Goal: Task Accomplishment & Management: Complete application form

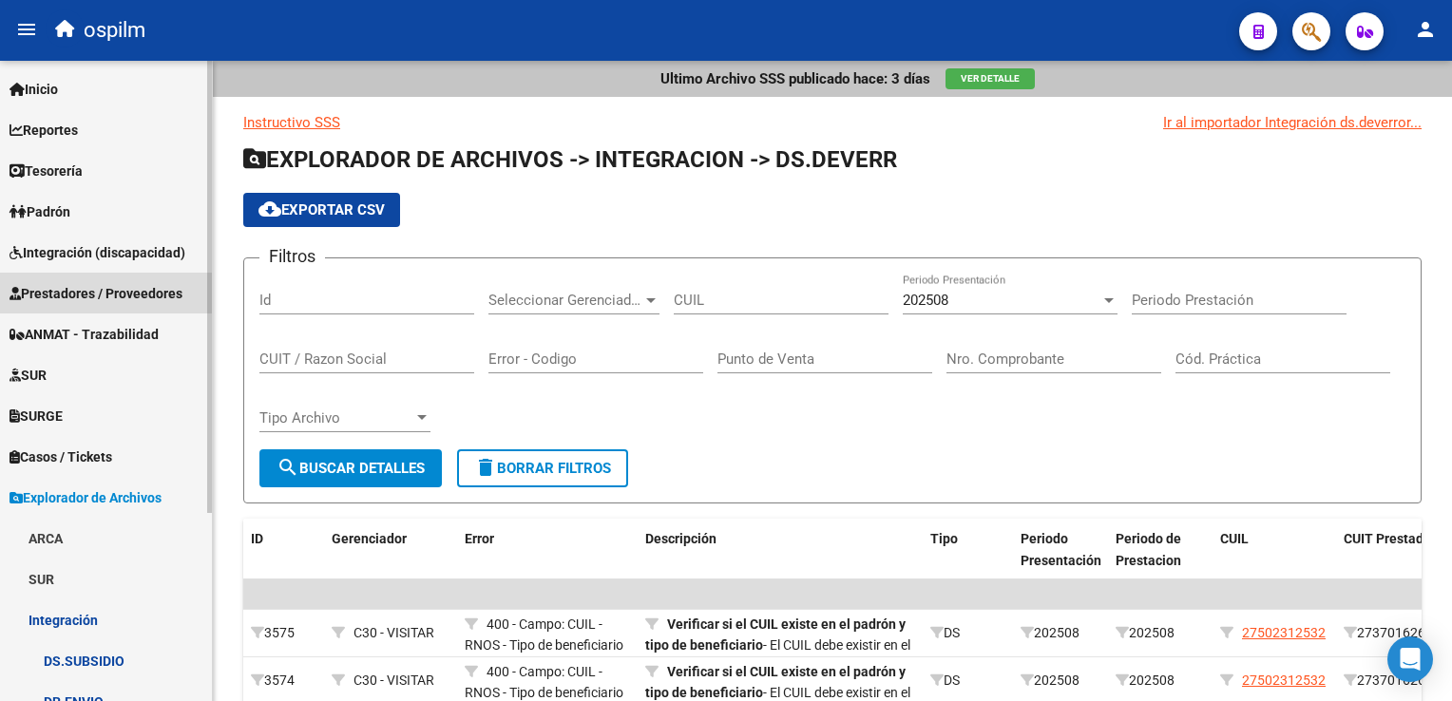
click at [92, 288] on span "Prestadores / Proveedores" at bounding box center [96, 293] width 173 height 21
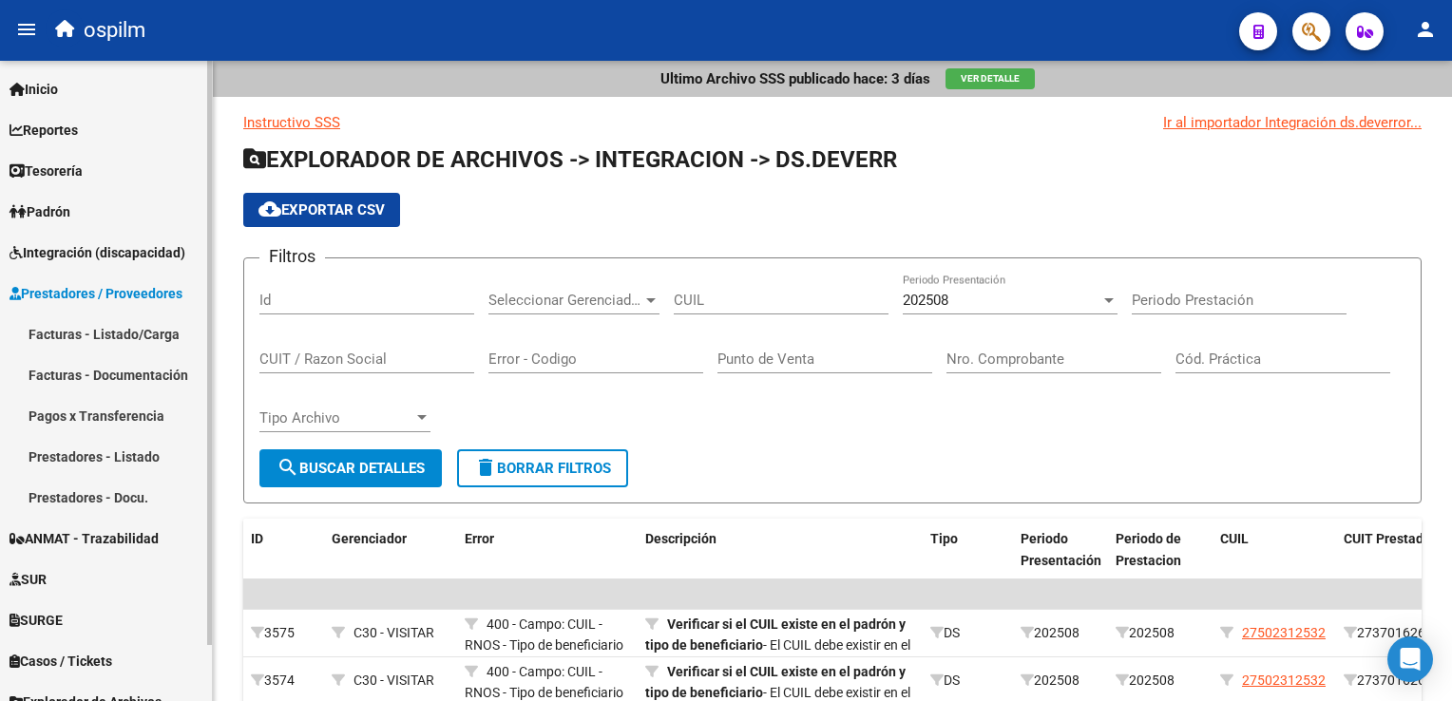
click at [84, 333] on link "Facturas - Listado/Carga" at bounding box center [106, 334] width 212 height 41
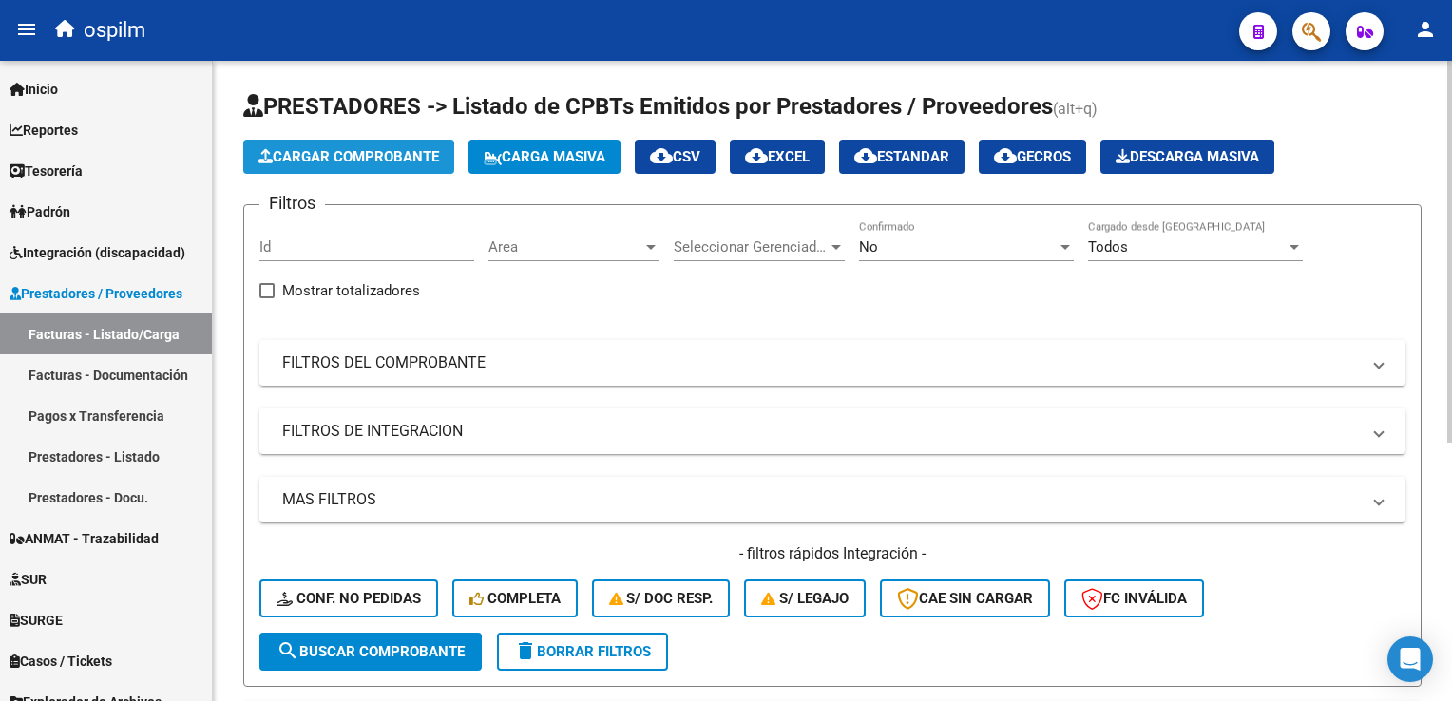
click at [430, 156] on span "Cargar Comprobante" at bounding box center [348, 156] width 181 height 17
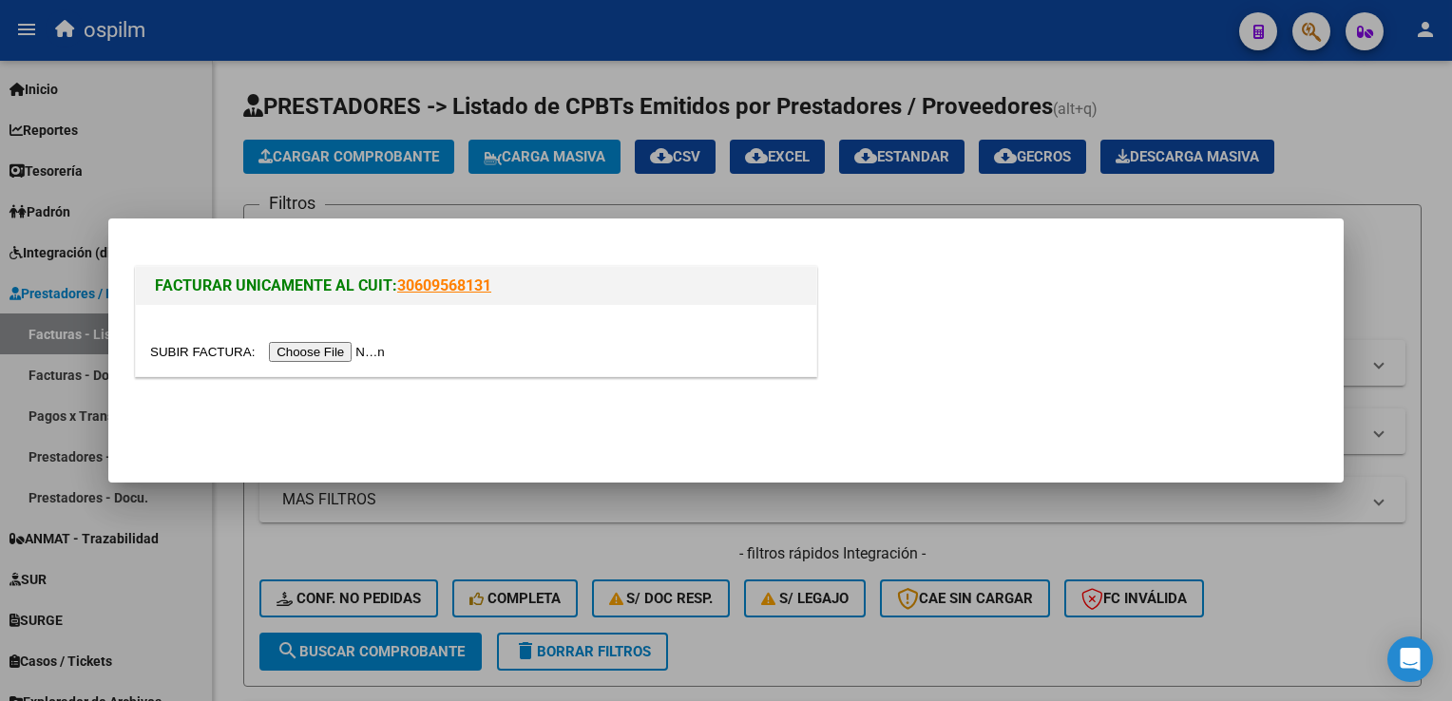
click at [315, 361] on input "file" at bounding box center [270, 352] width 240 height 20
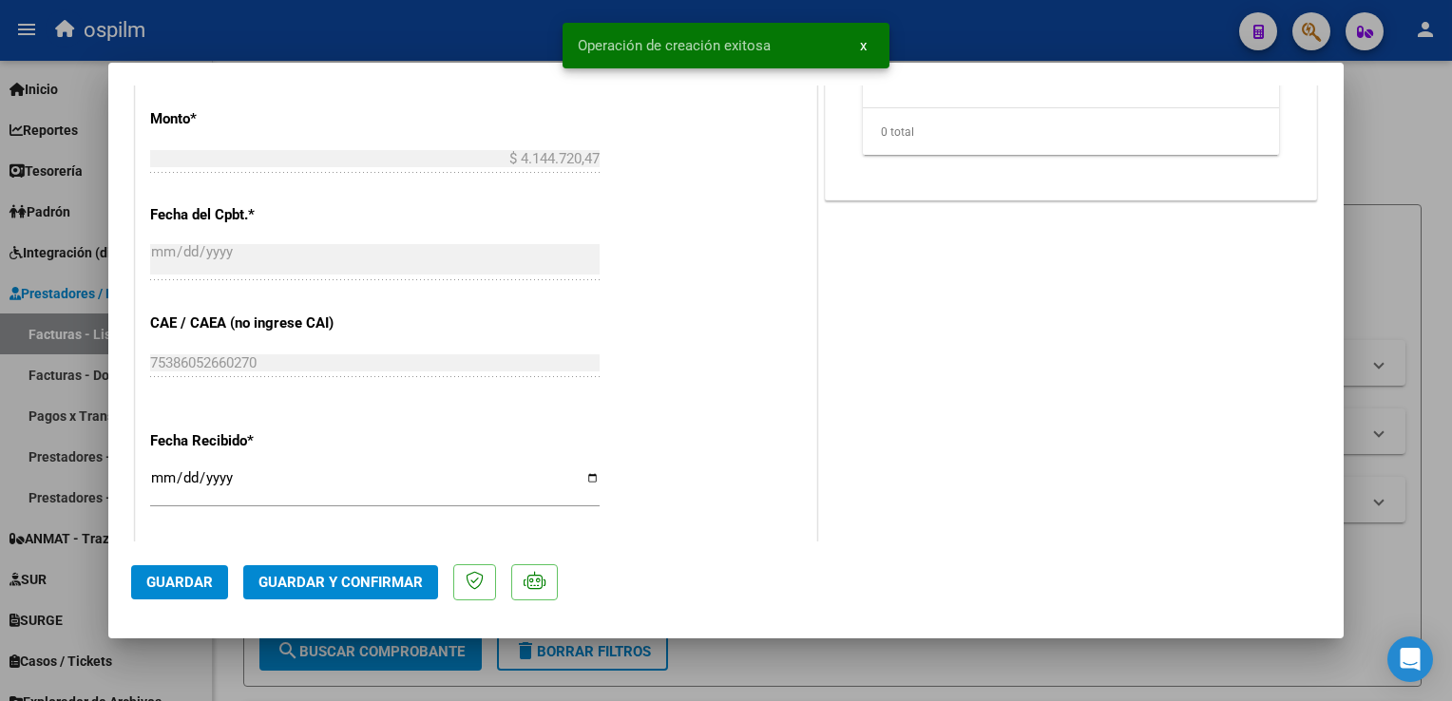
scroll to position [950, 0]
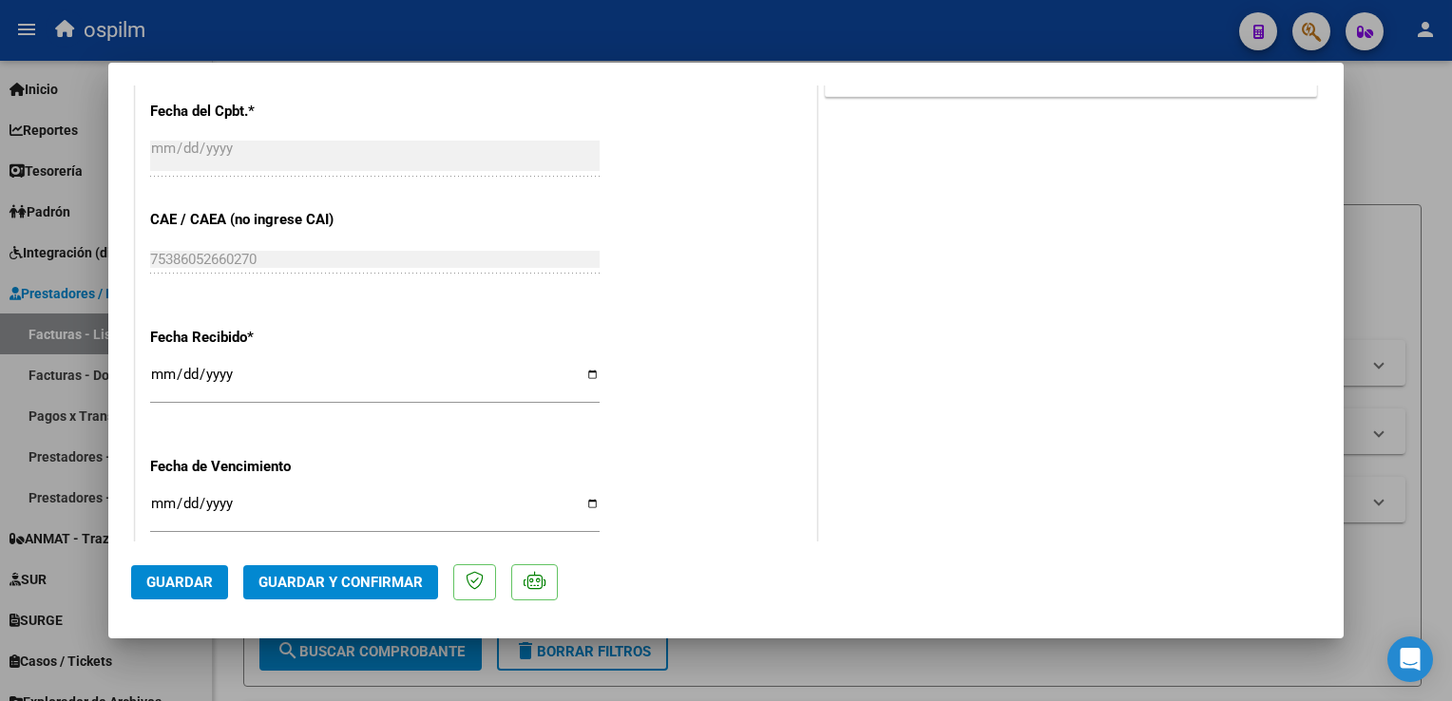
click at [198, 591] on button "Guardar" at bounding box center [179, 582] width 97 height 34
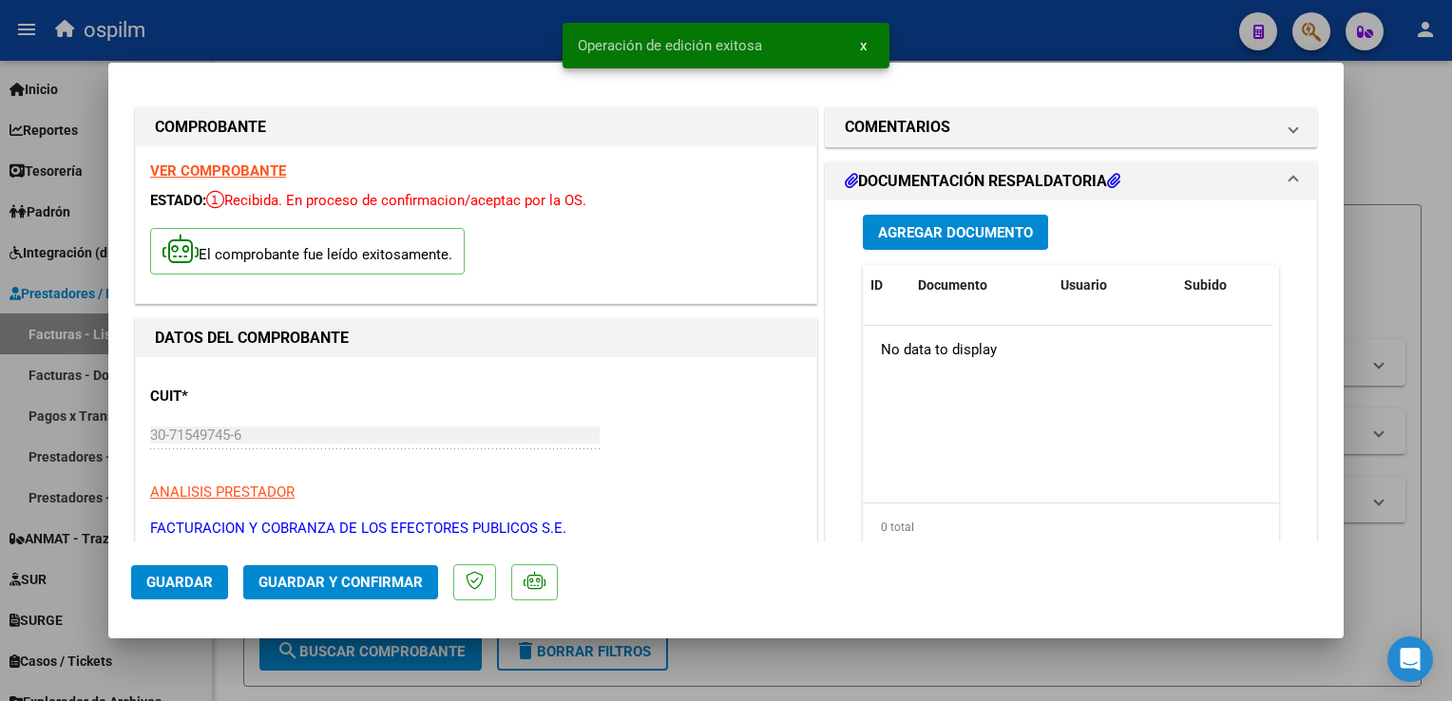
scroll to position [0, 0]
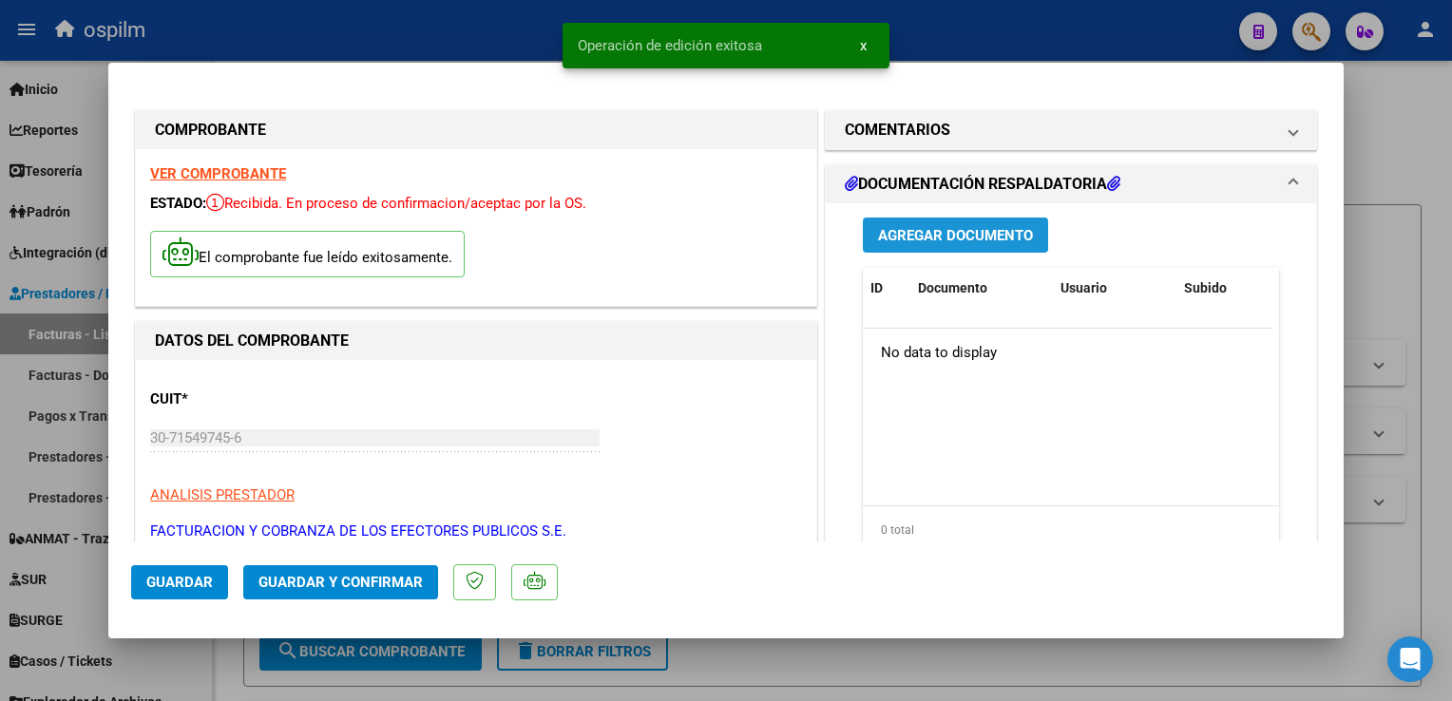
click at [936, 240] on span "Agregar Documento" at bounding box center [955, 235] width 155 height 17
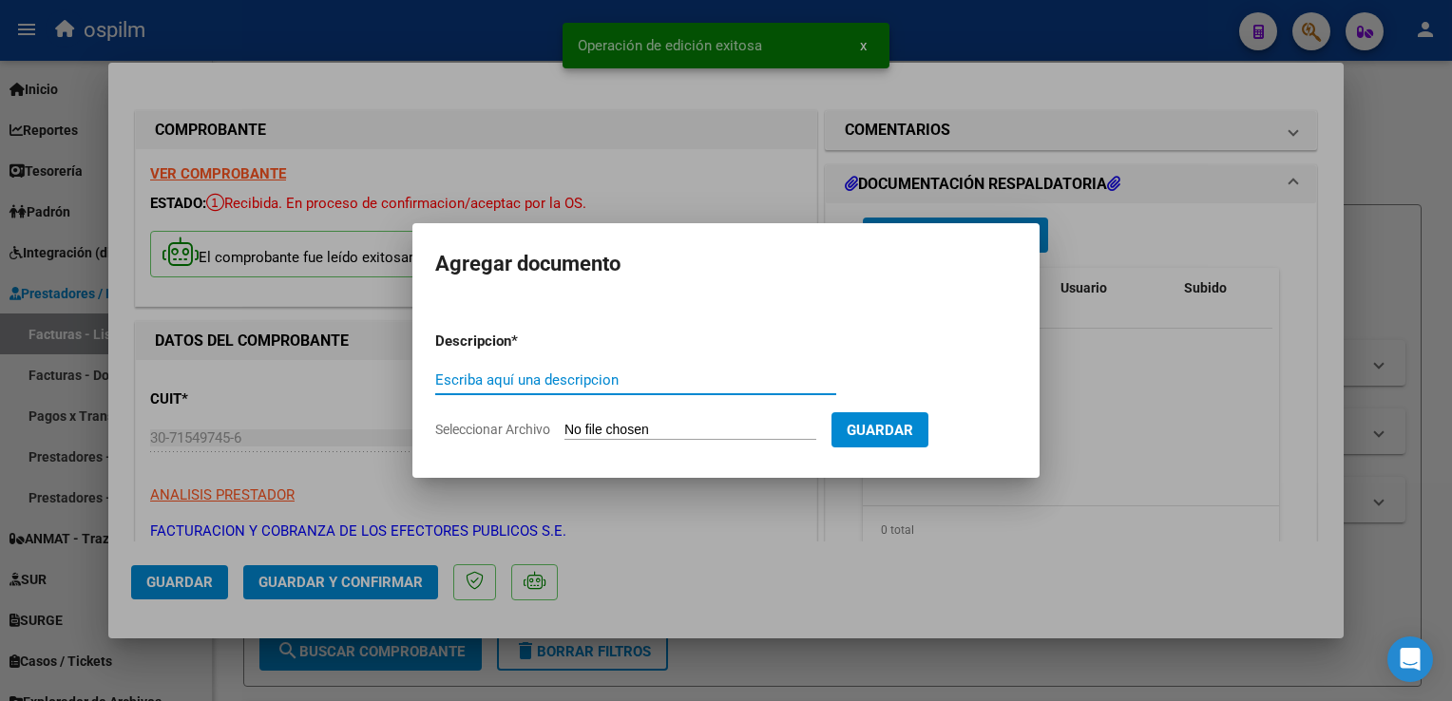
click at [487, 382] on input "Escriba aquí una descripcion" at bounding box center [635, 380] width 401 height 17
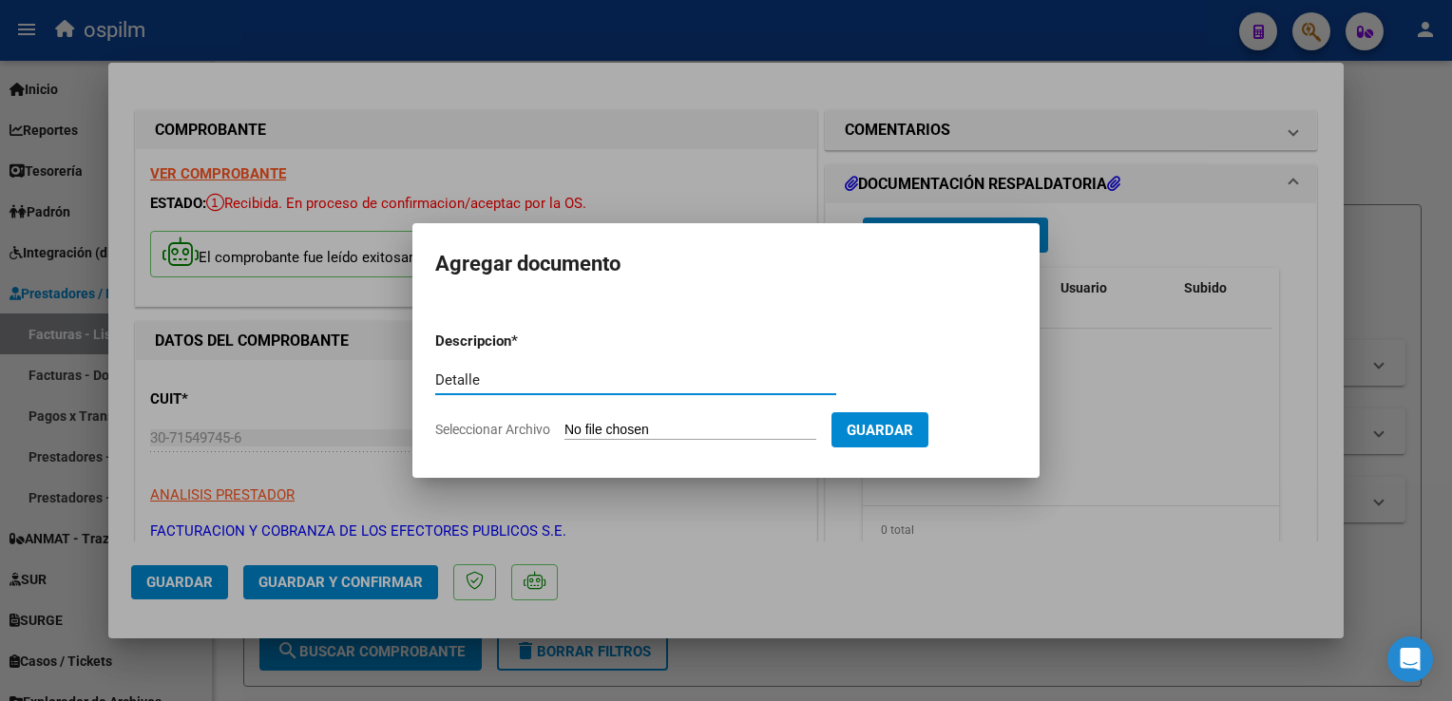
type input "Detalle"
click at [617, 439] on form "Descripcion * Detalle Escriba aquí una descripcion Seleccionar Archivo Guardar" at bounding box center [726, 385] width 582 height 139
click at [622, 432] on input "Seleccionar Archivo" at bounding box center [690, 431] width 252 height 18
type input "C:\fakepath\Anexo 86171.pdf"
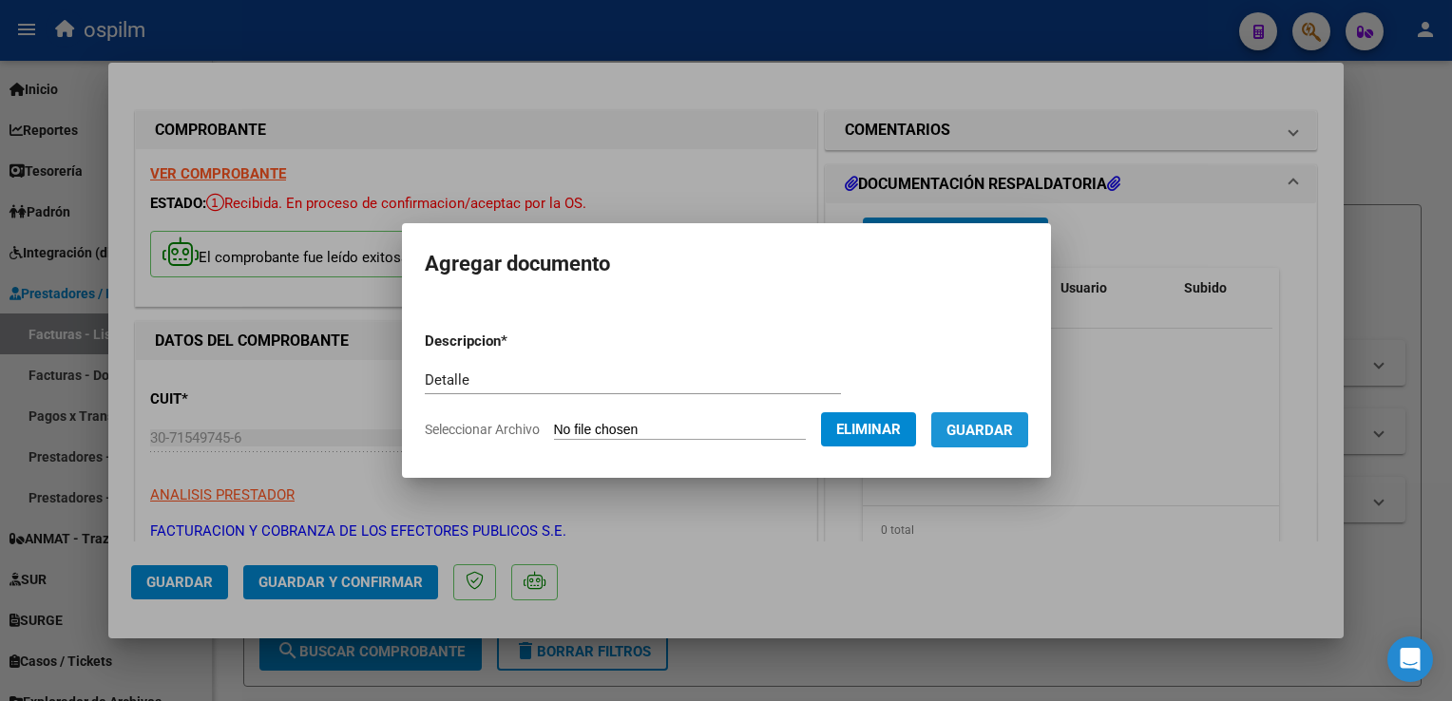
click at [995, 428] on span "Guardar" at bounding box center [979, 430] width 67 height 17
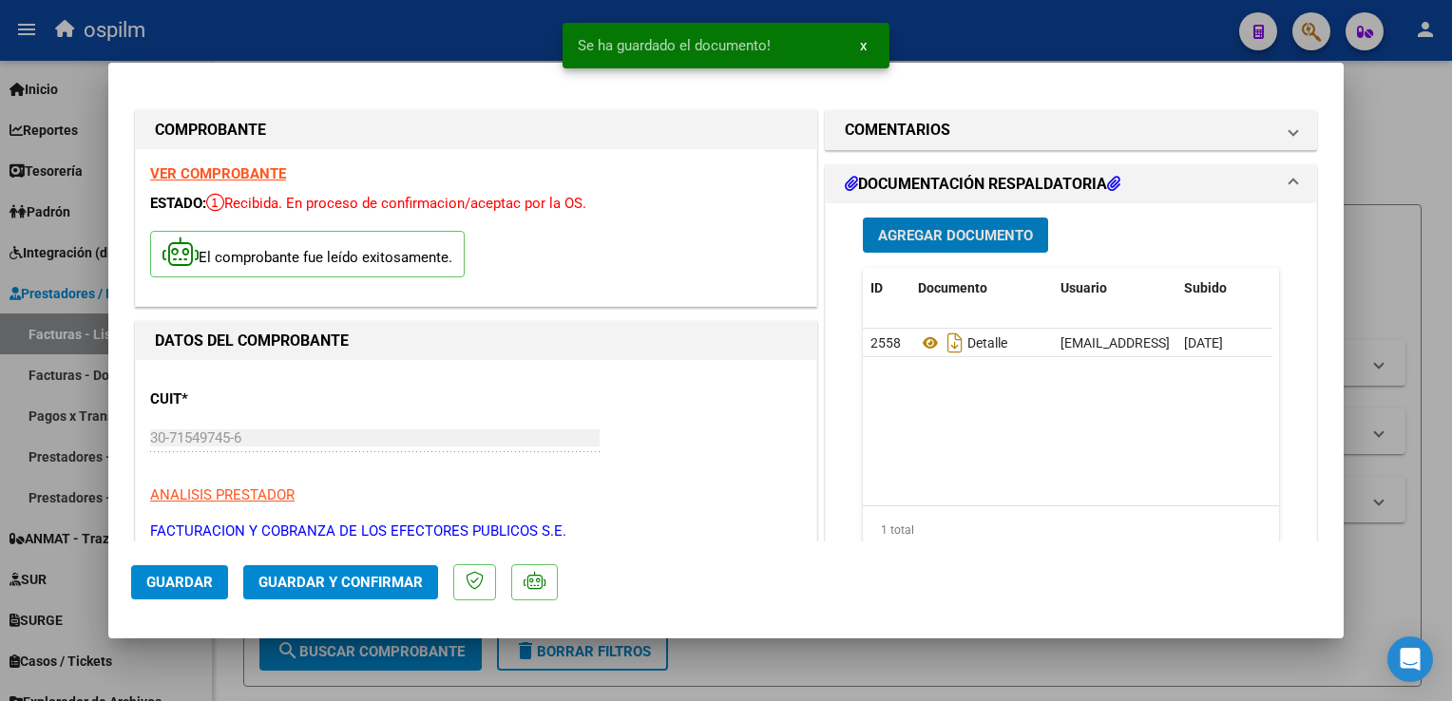
click at [343, 576] on span "Guardar y Confirmar" at bounding box center [340, 582] width 164 height 17
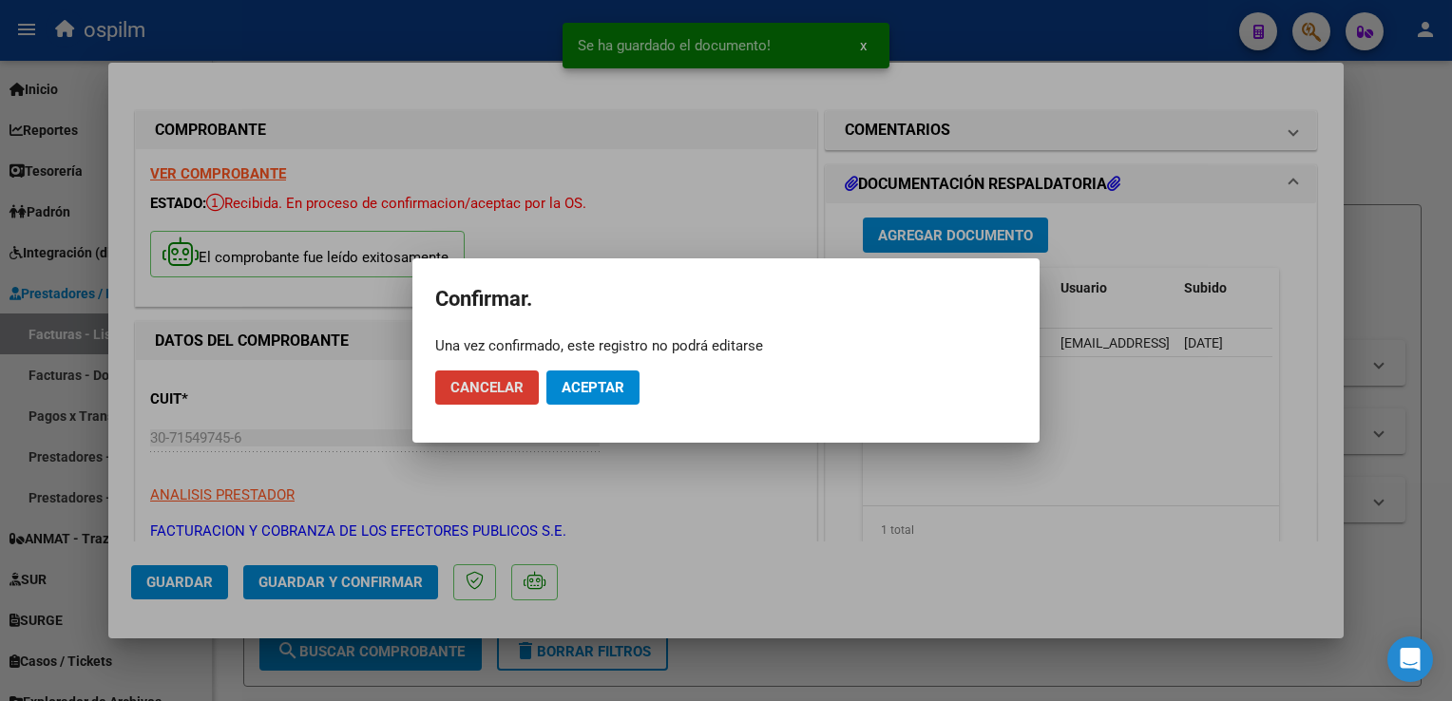
click at [593, 393] on span "Aceptar" at bounding box center [593, 387] width 63 height 17
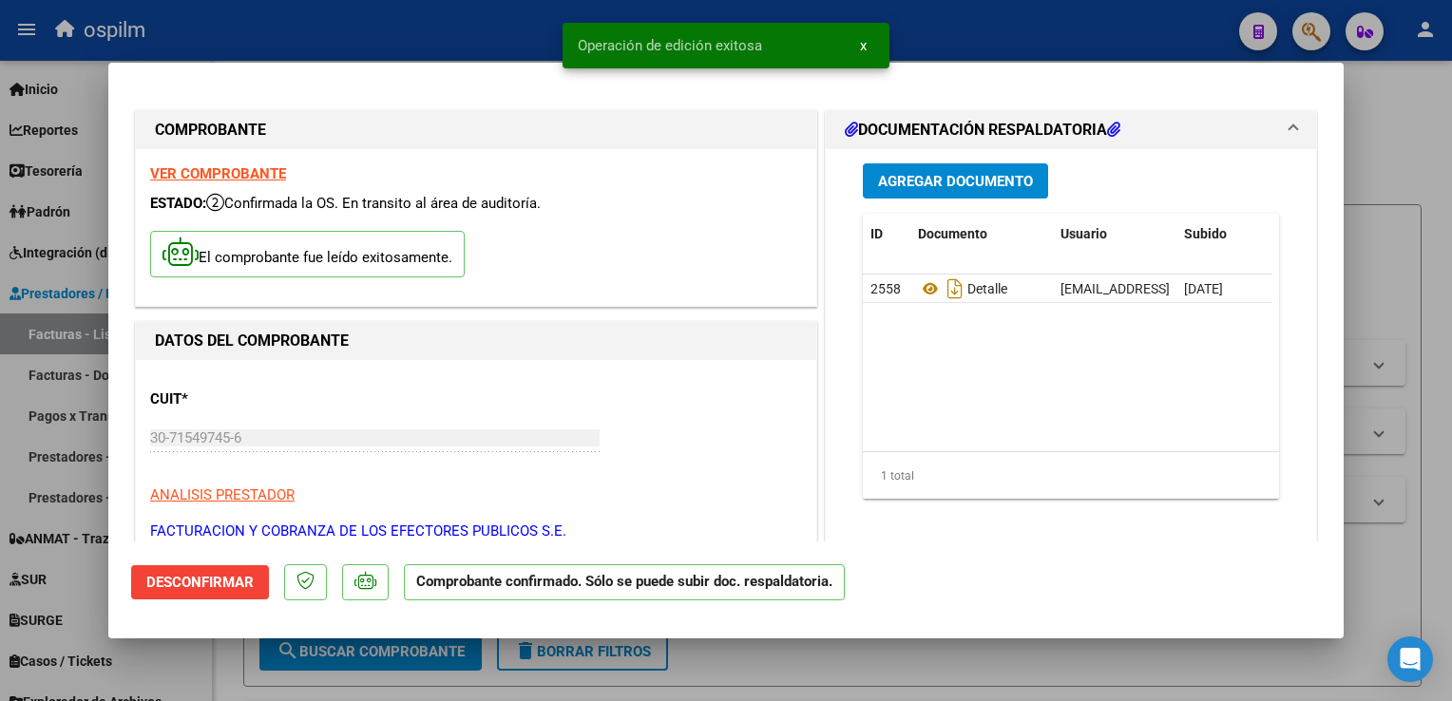
click at [1435, 226] on div at bounding box center [726, 350] width 1452 height 701
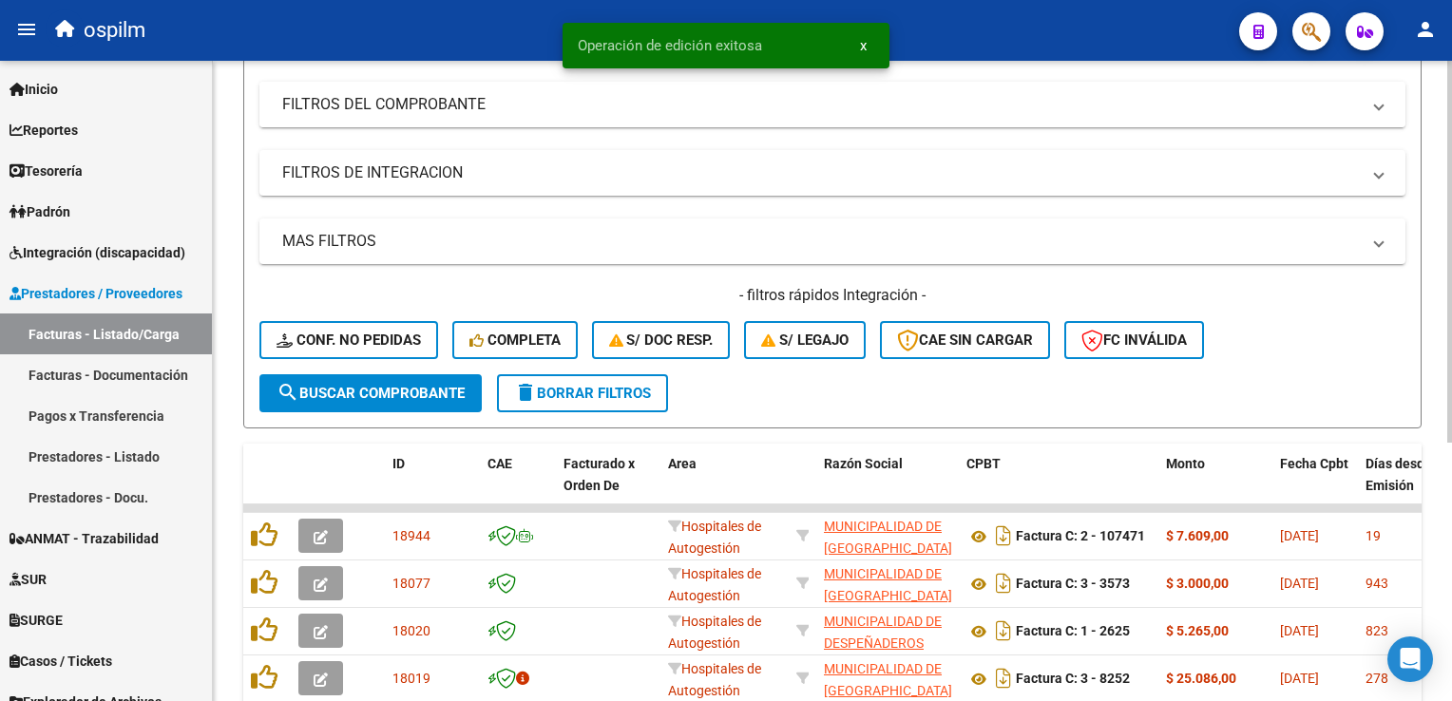
scroll to position [433, 0]
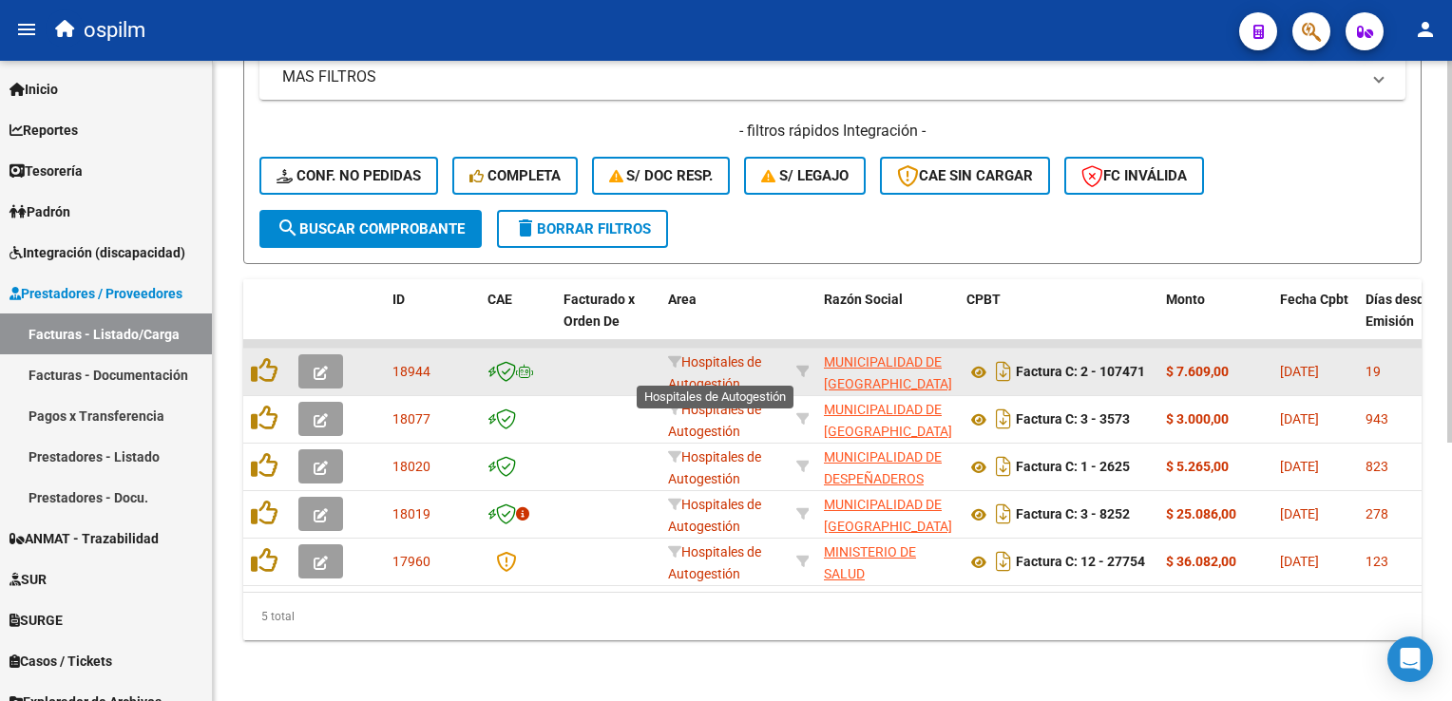
click at [721, 364] on span "Hospitales de Autogestión" at bounding box center [714, 372] width 93 height 37
click at [328, 354] on button "button" at bounding box center [320, 371] width 45 height 34
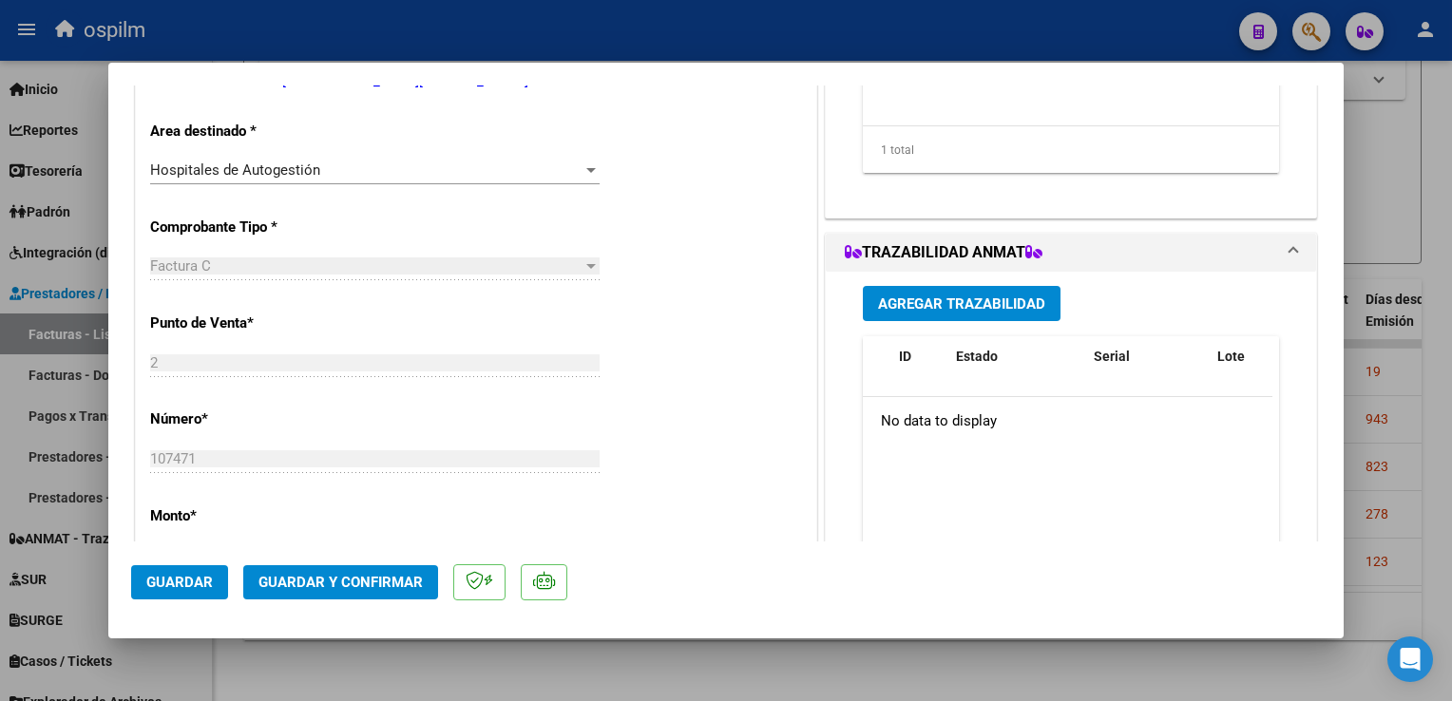
scroll to position [0, 0]
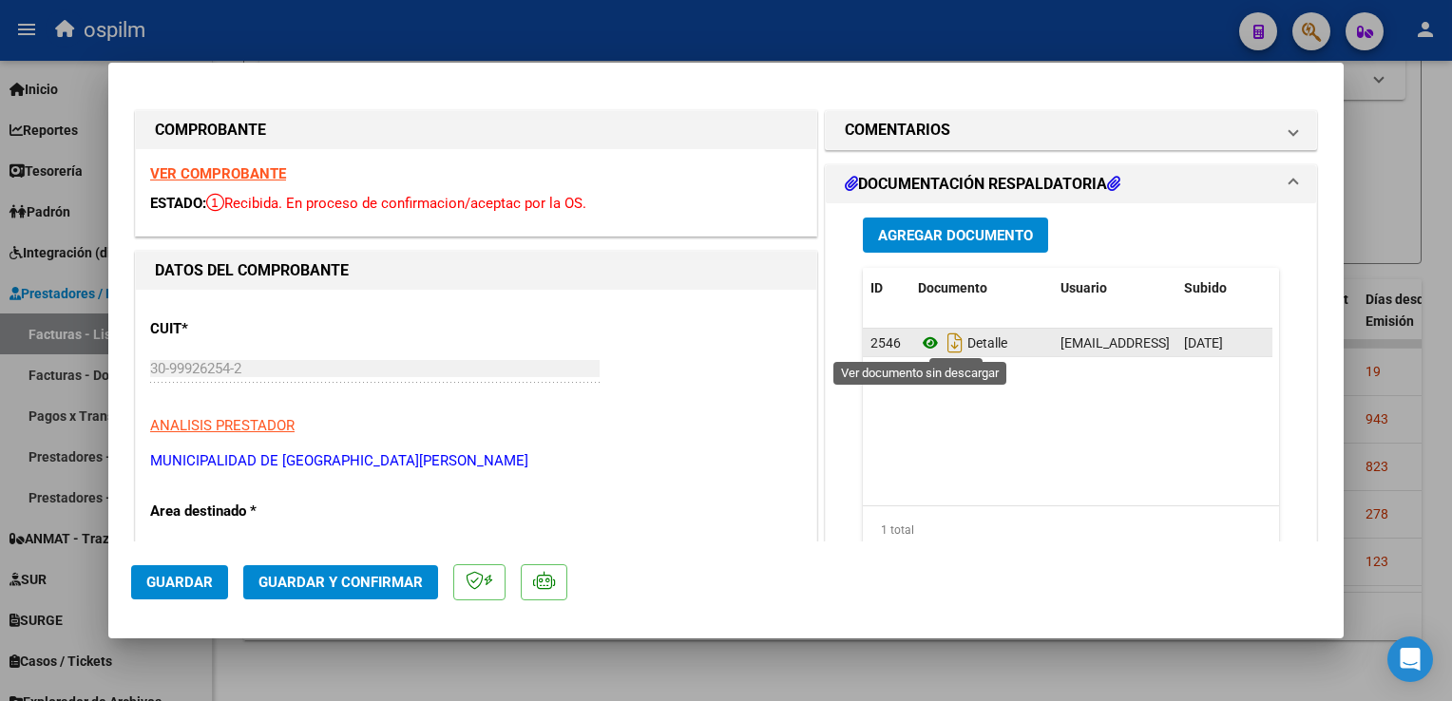
click at [925, 343] on icon at bounding box center [930, 343] width 25 height 23
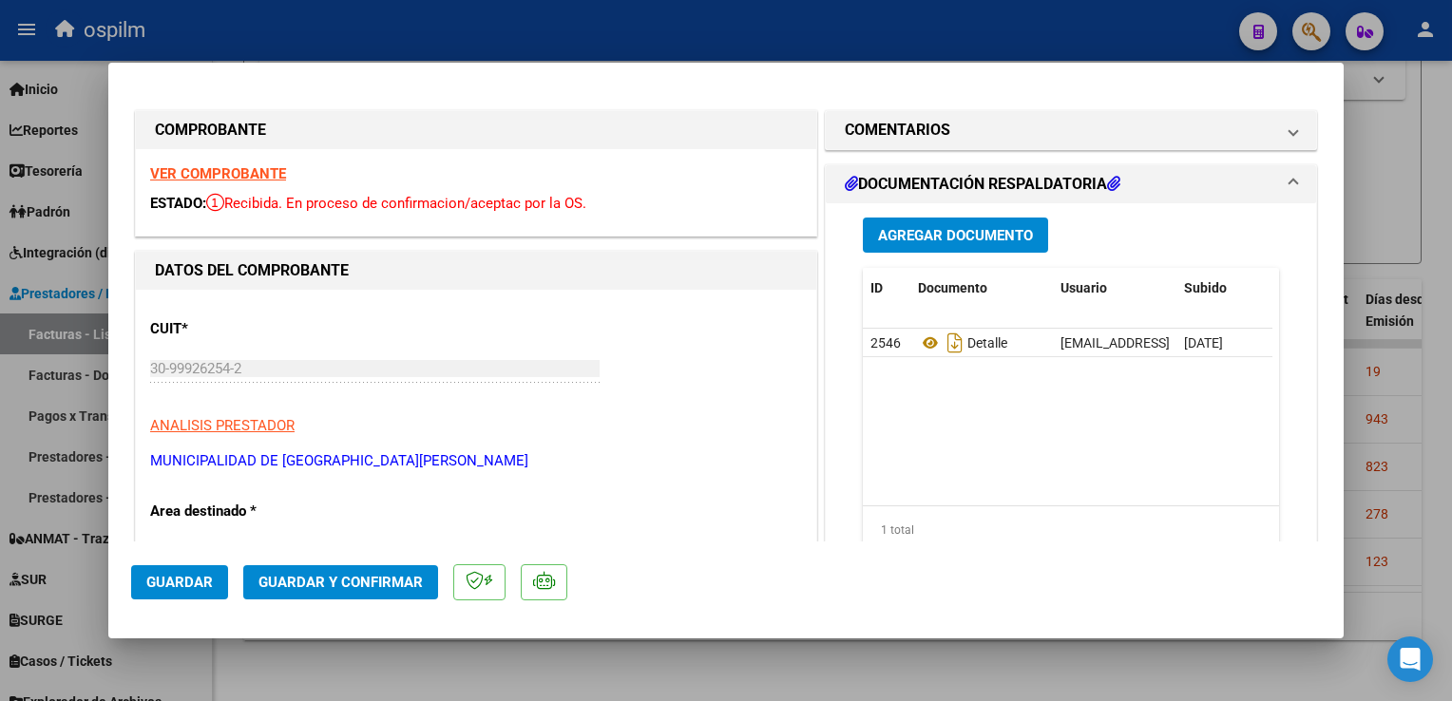
click at [192, 173] on strong "VER COMPROBANTE" at bounding box center [218, 173] width 136 height 17
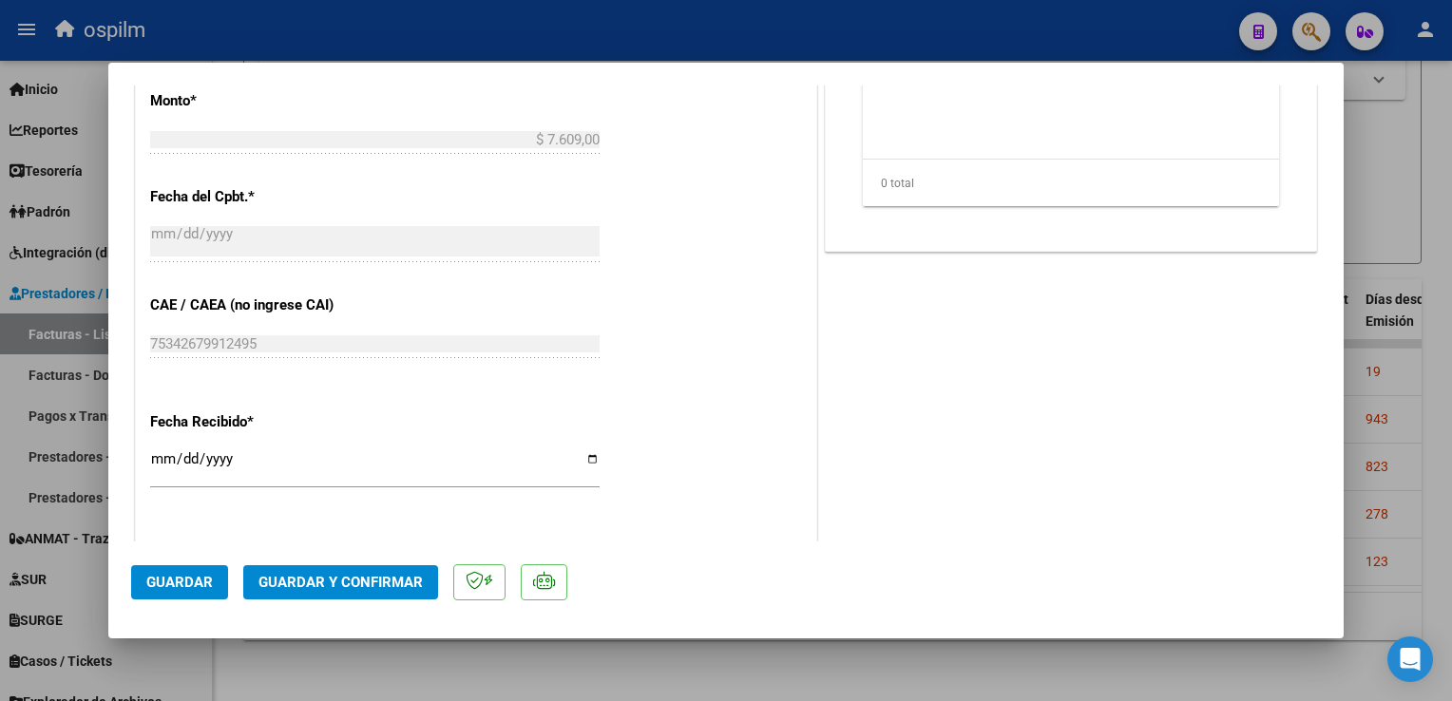
scroll to position [950, 0]
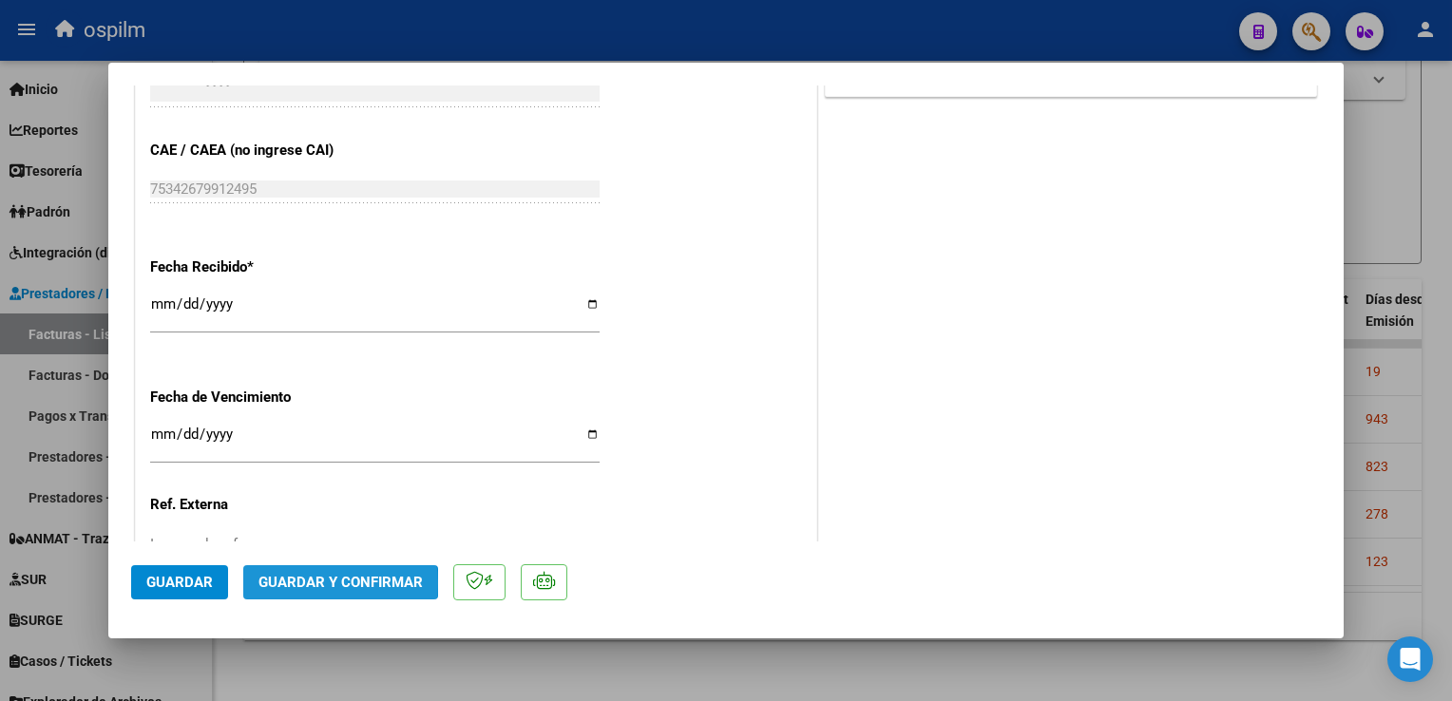
click at [327, 584] on span "Guardar y Confirmar" at bounding box center [340, 582] width 164 height 17
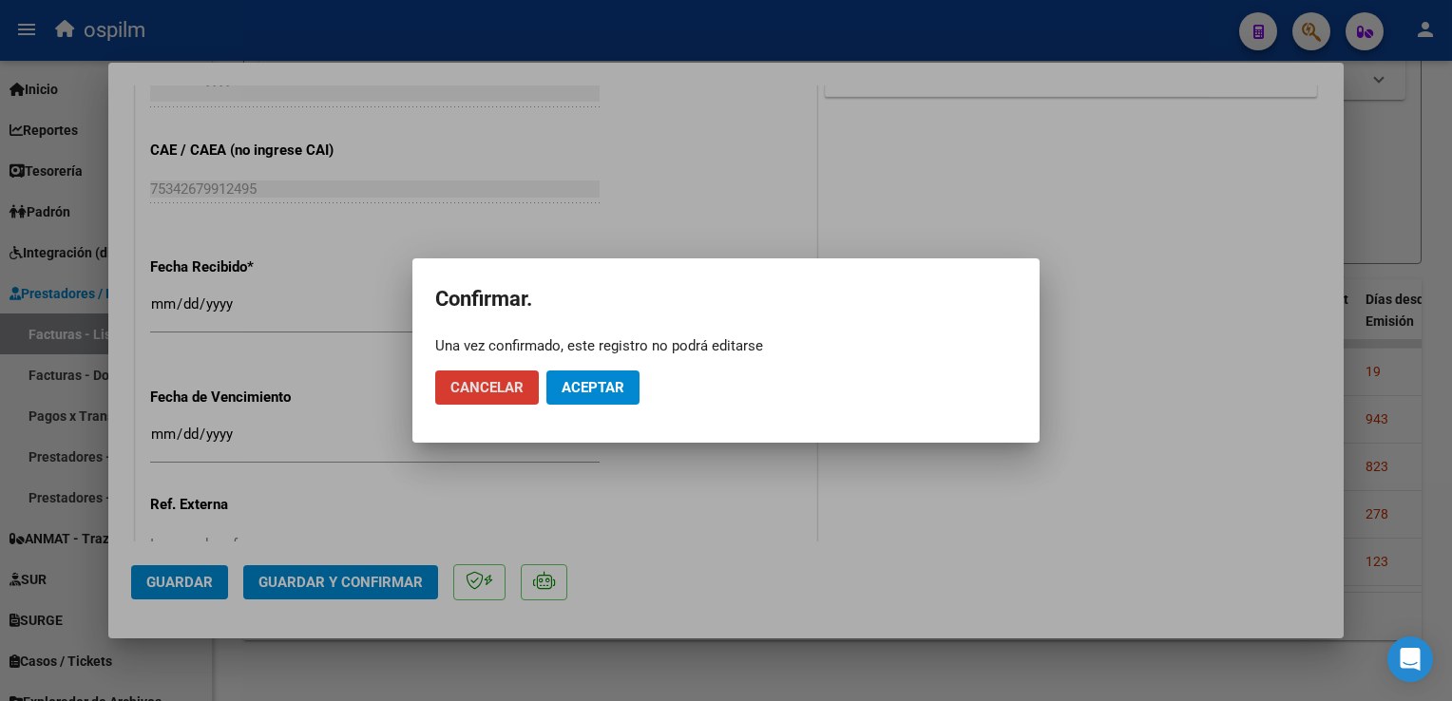
click at [608, 388] on span "Aceptar" at bounding box center [593, 387] width 63 height 17
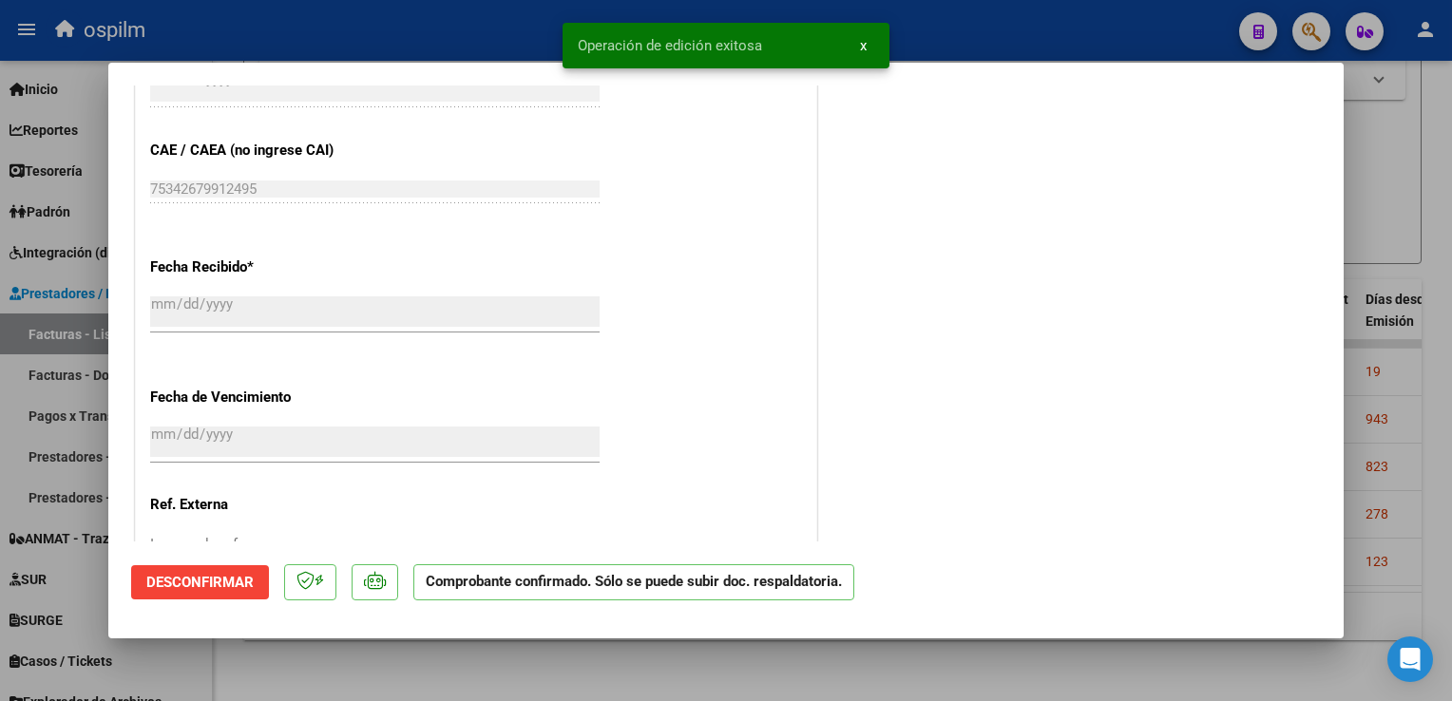
click at [1439, 333] on div at bounding box center [726, 350] width 1452 height 701
type input "$ 0,00"
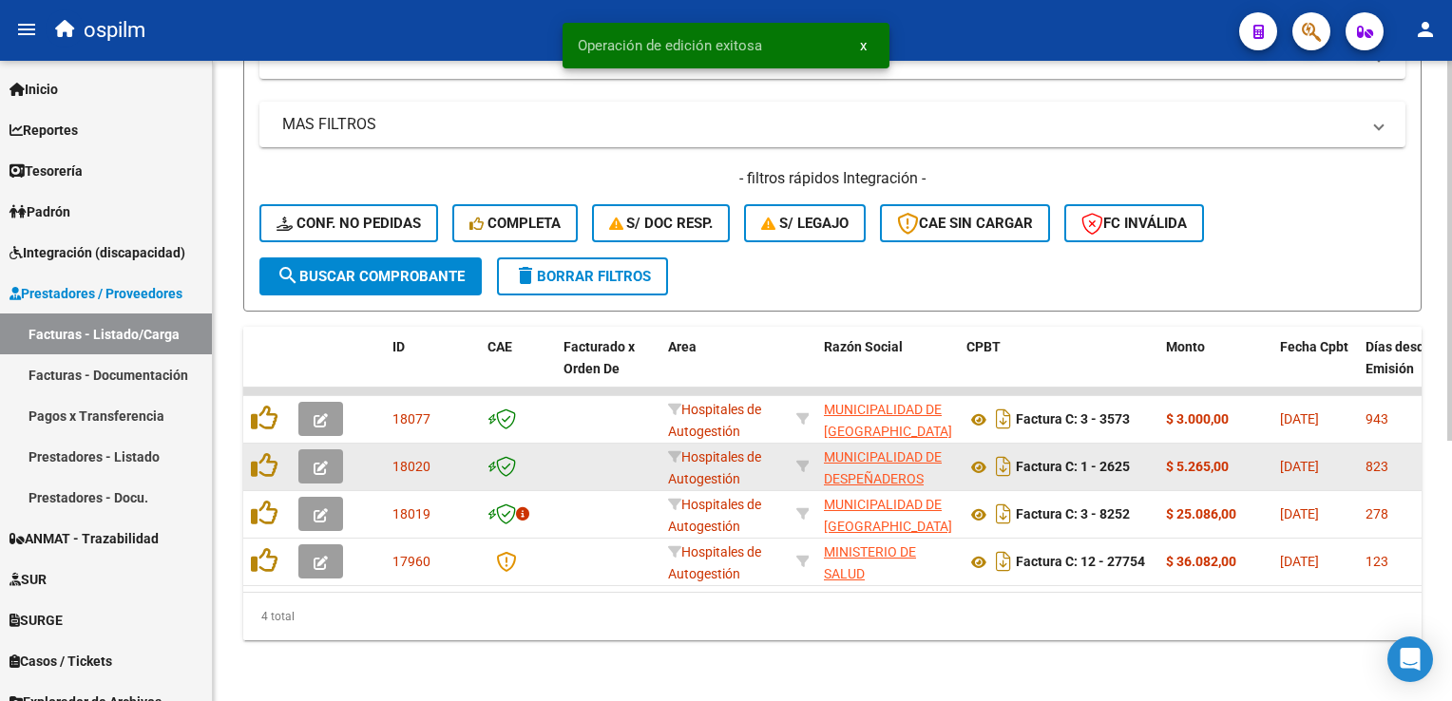
scroll to position [386, 0]
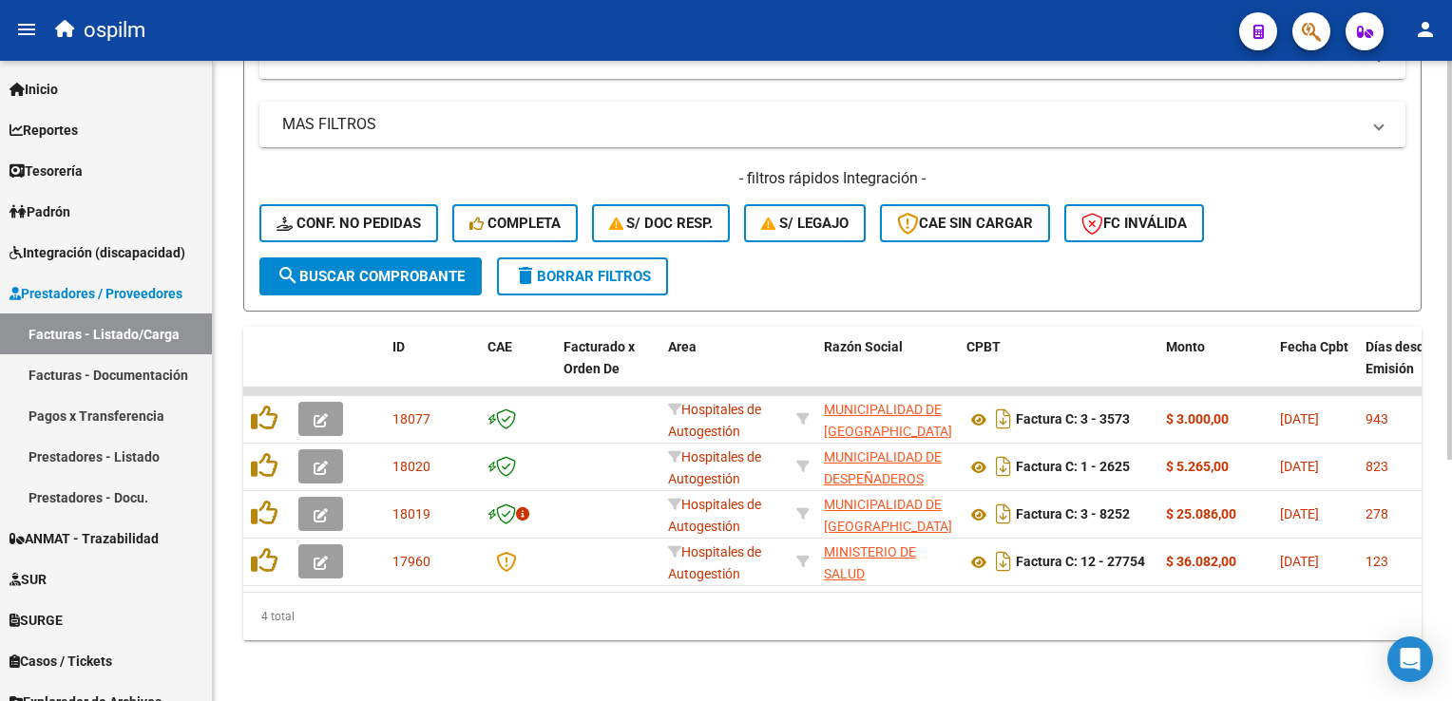
drag, startPoint x: 484, startPoint y: 595, endPoint x: 754, endPoint y: 605, distance: 271.0
click at [754, 605] on div "4 total" at bounding box center [832, 617] width 1178 height 48
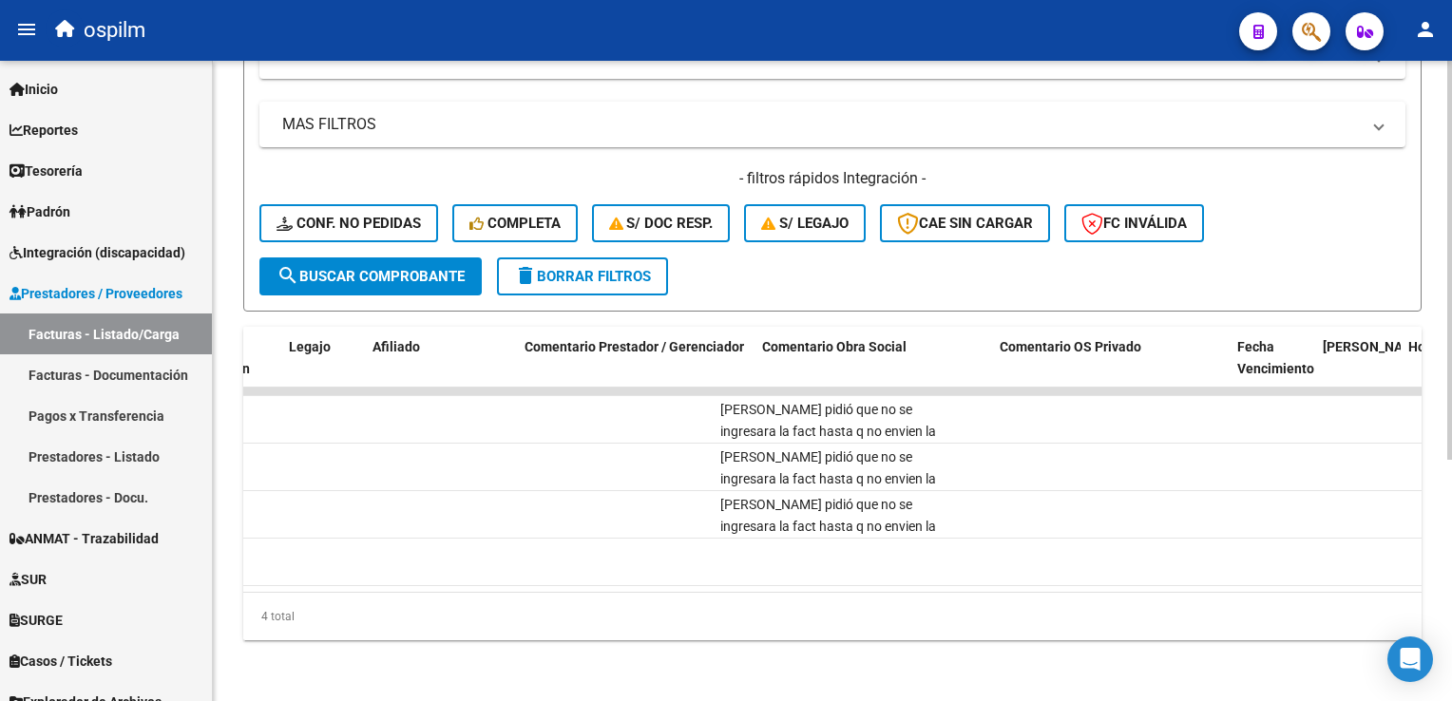
scroll to position [0, 0]
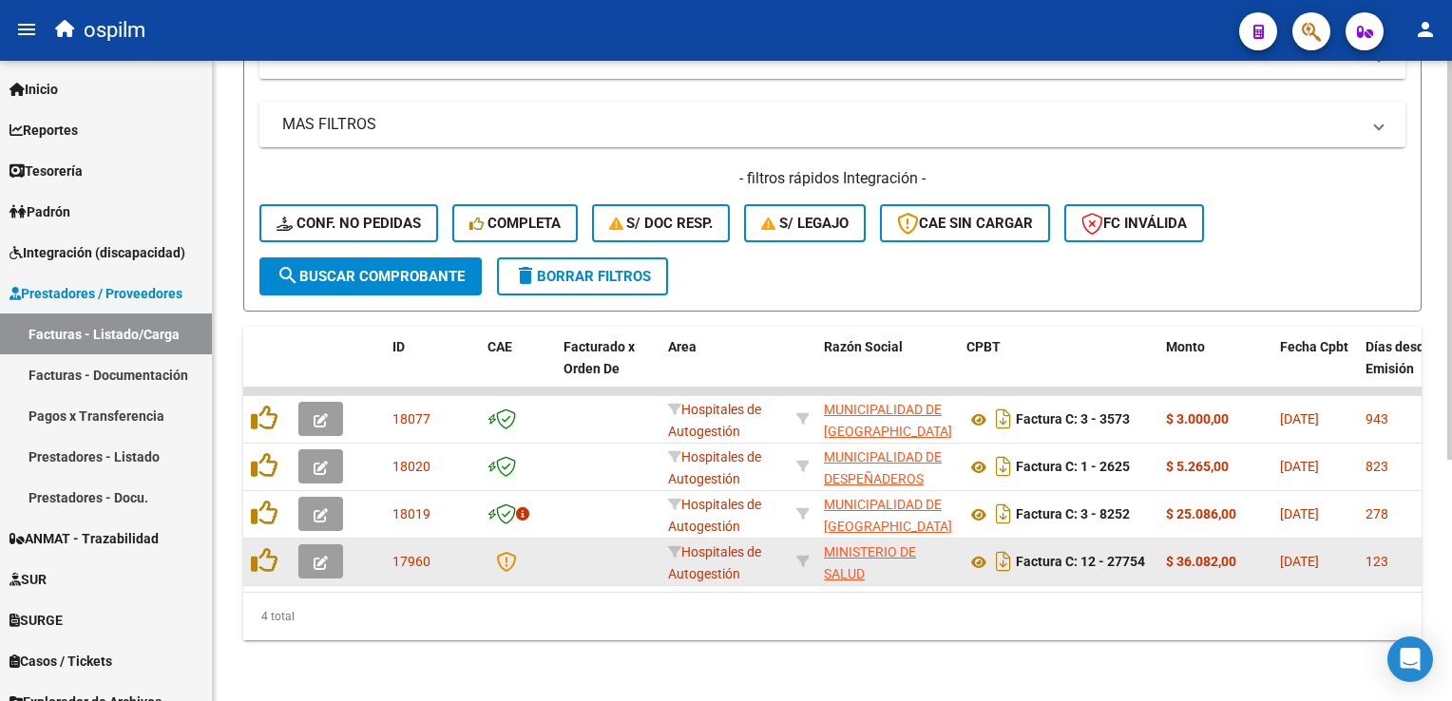
click at [321, 556] on icon "button" at bounding box center [321, 563] width 14 height 14
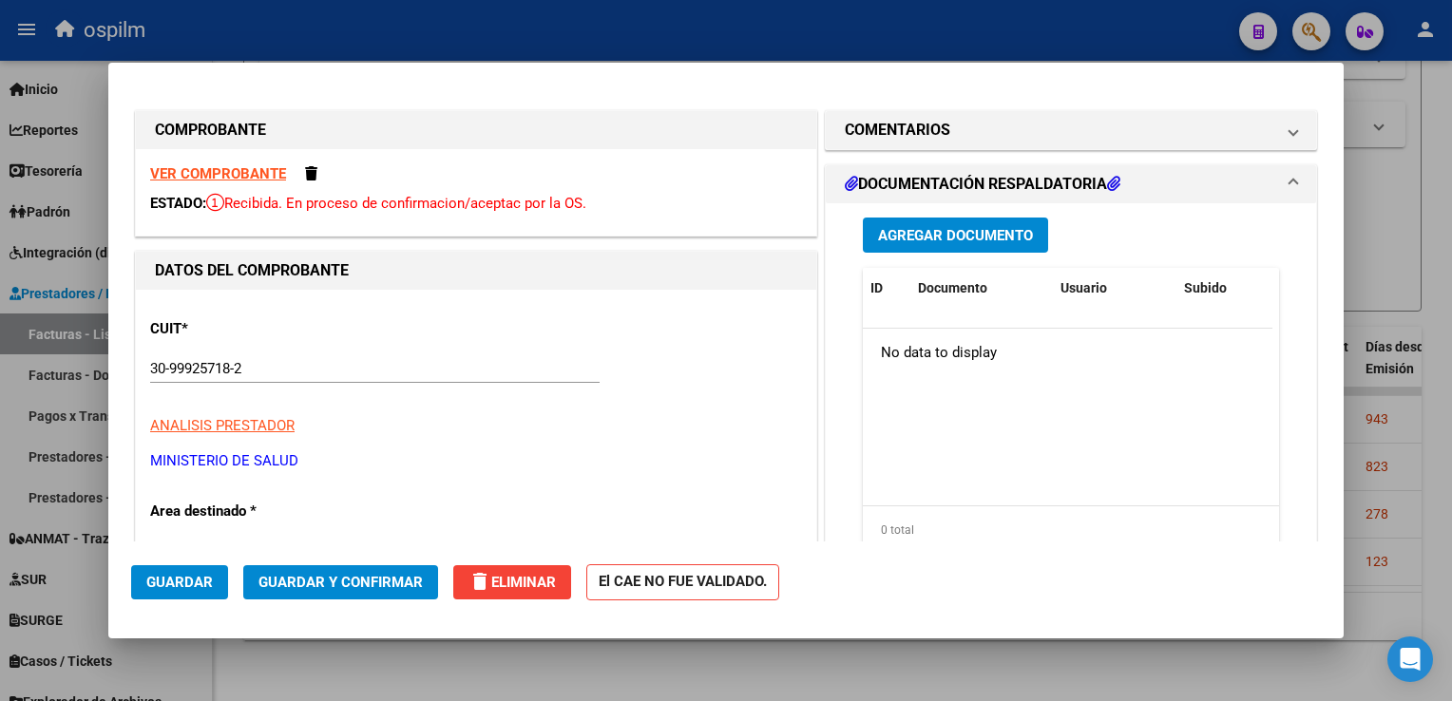
click at [245, 169] on strong "VER COMPROBANTE" at bounding box center [218, 173] width 136 height 17
drag, startPoint x: 1451, startPoint y: 200, endPoint x: 1405, endPoint y: 208, distance: 46.4
click at [1444, 199] on div at bounding box center [726, 350] width 1452 height 701
type input "$ 0,00"
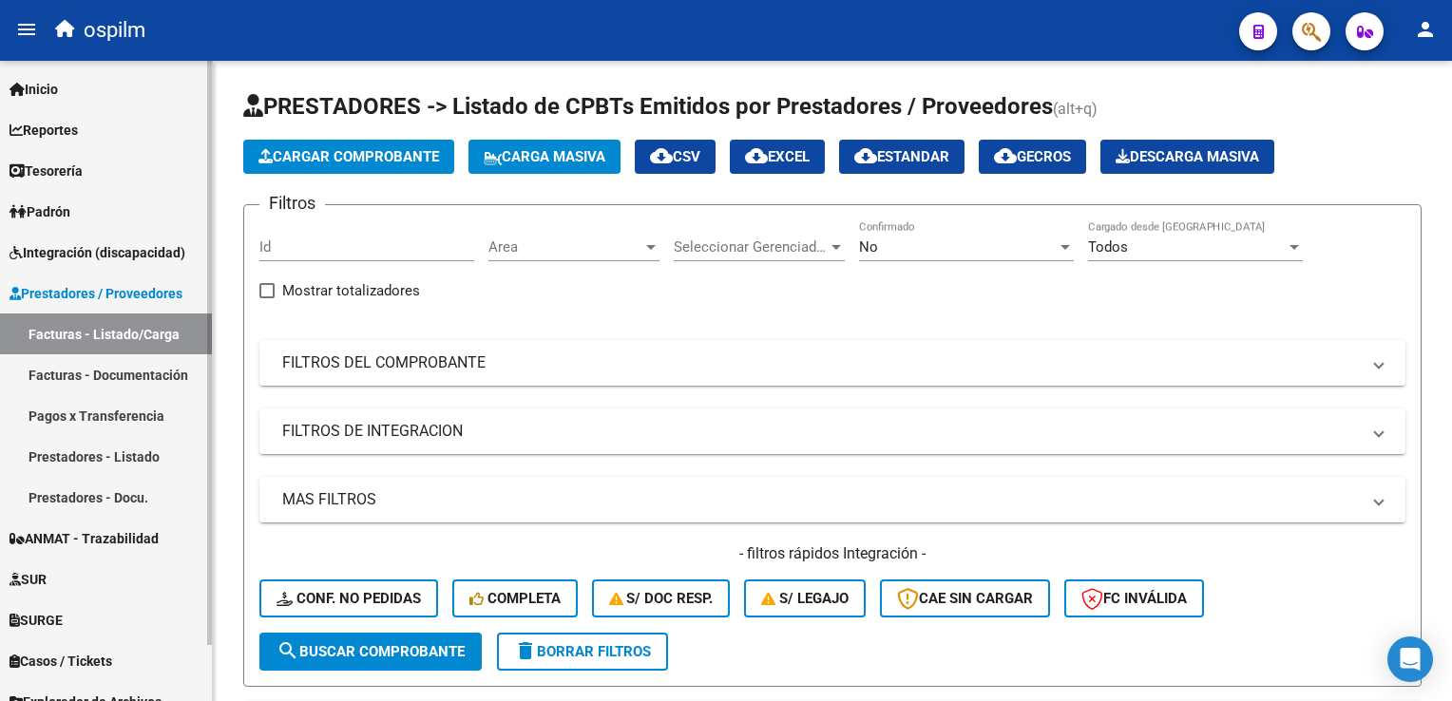
click at [61, 340] on link "Facturas - Listado/Carga" at bounding box center [106, 334] width 212 height 41
